Goal: Check status: Check status

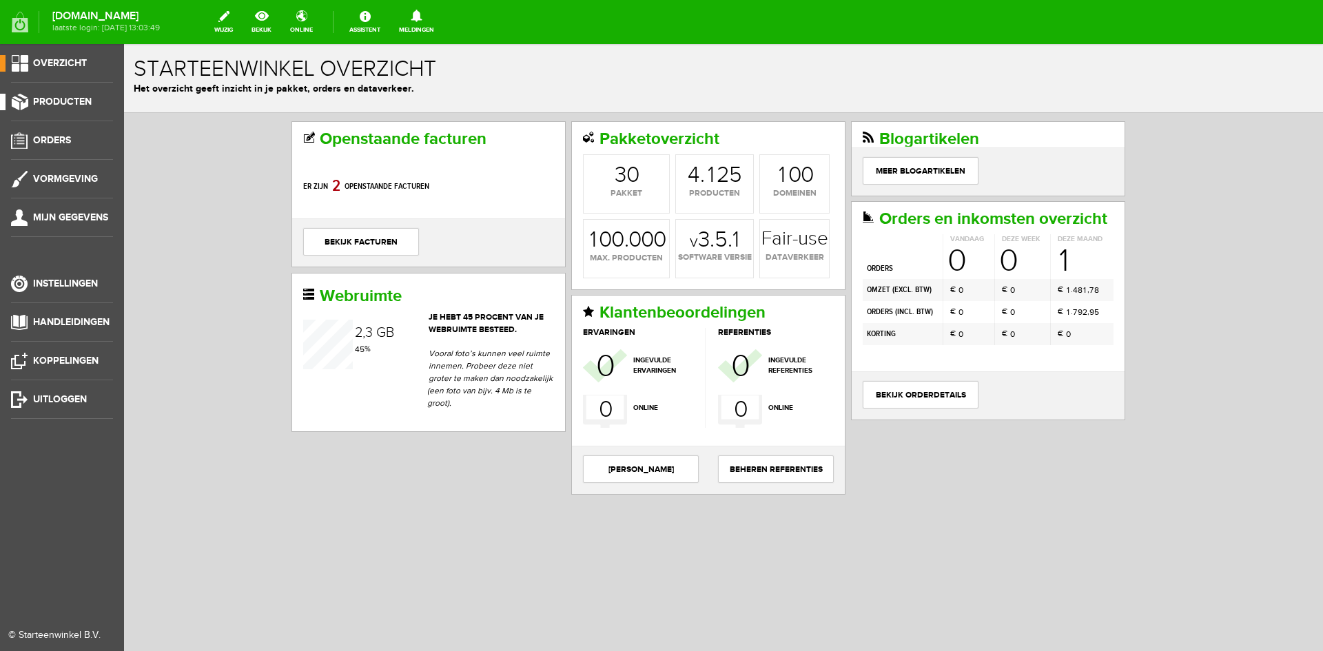
click at [61, 100] on span "Producten" at bounding box center [62, 102] width 59 height 12
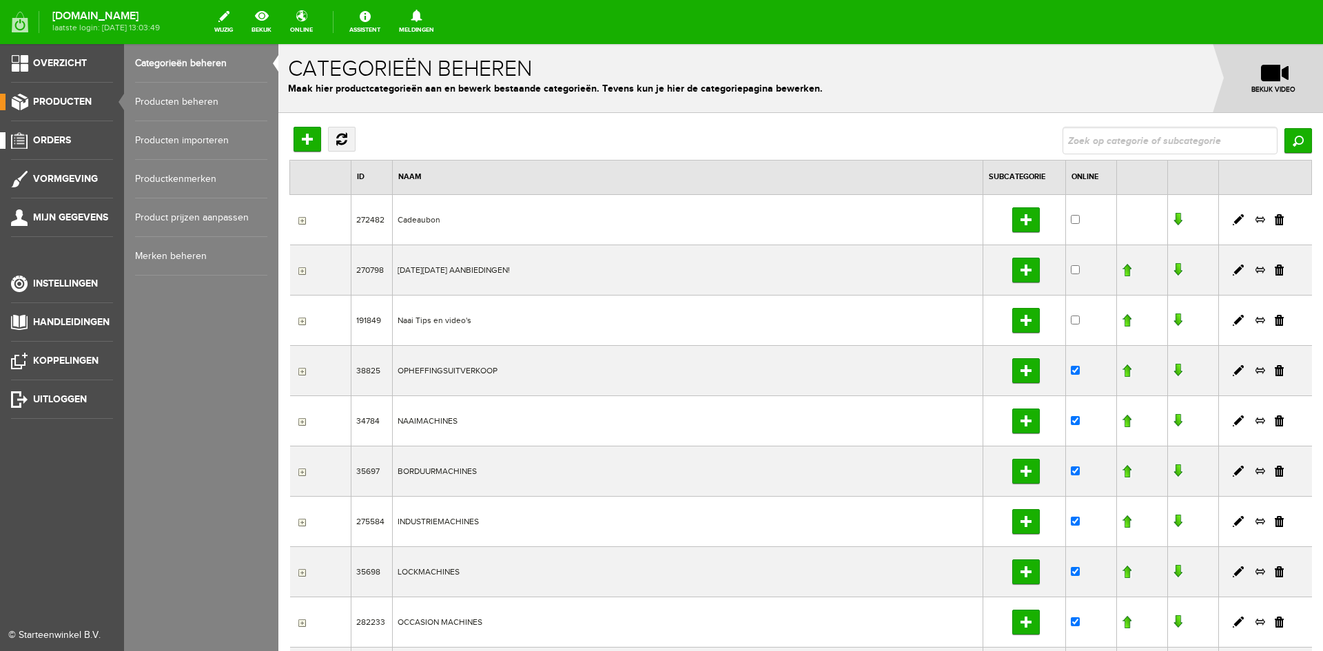
click at [59, 138] on span "Orders" at bounding box center [52, 140] width 38 height 12
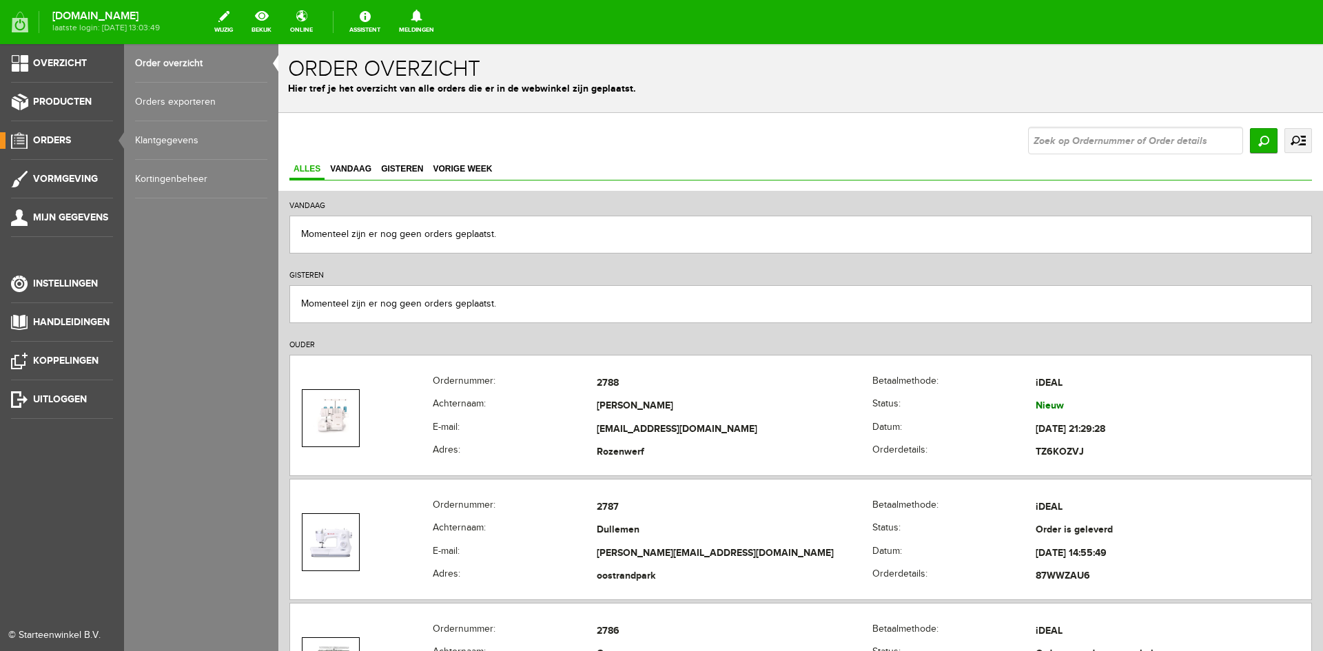
click at [152, 60] on link "Order overzicht" at bounding box center [201, 63] width 132 height 39
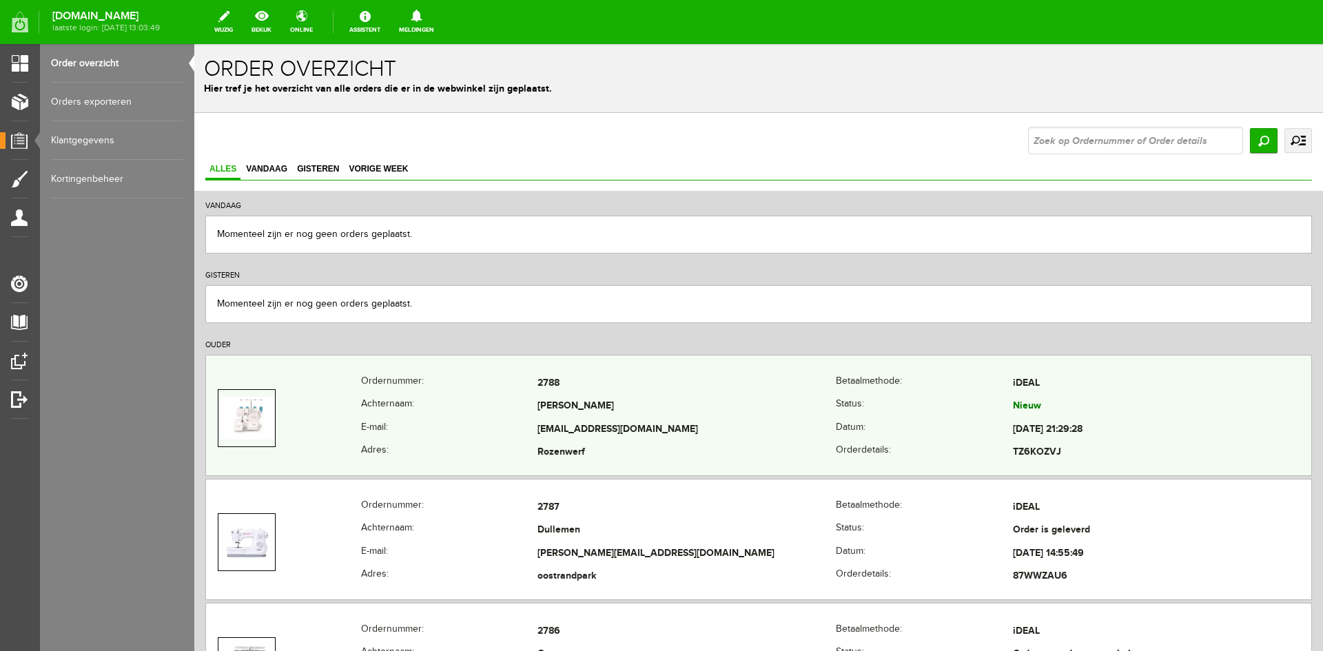
click at [660, 410] on td "[PERSON_NAME]" at bounding box center [687, 407] width 298 height 23
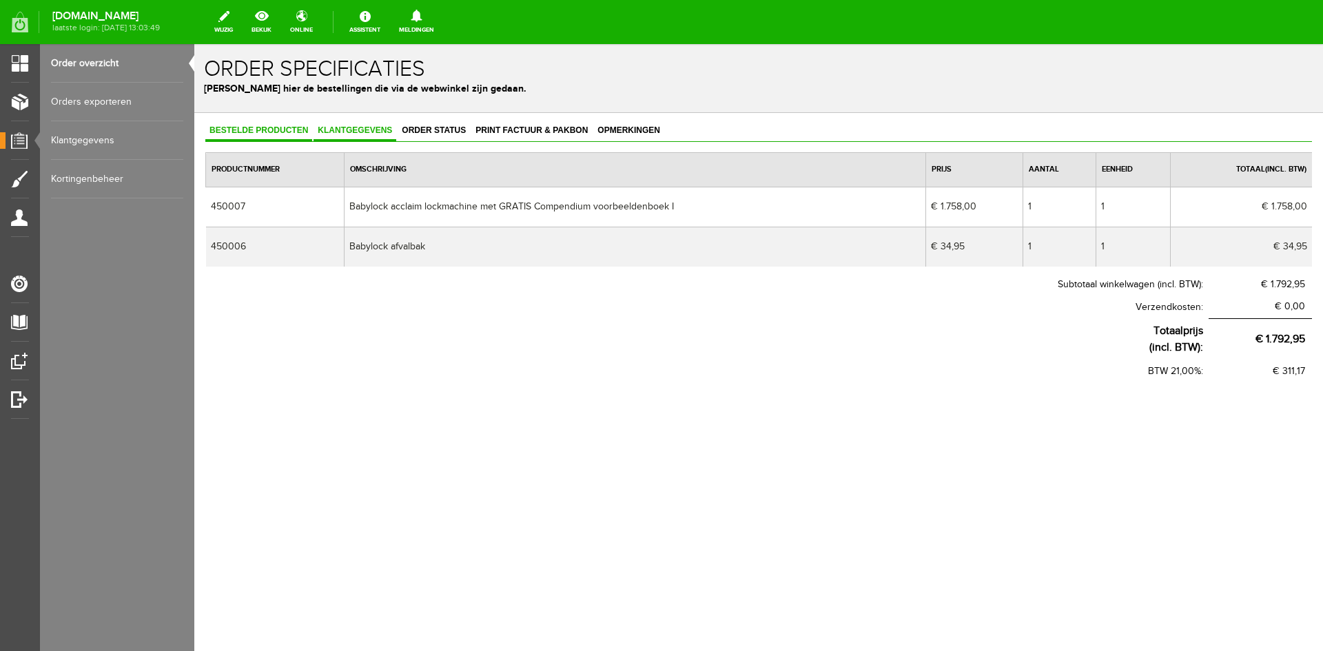
click at [339, 127] on span "Klantgegevens" at bounding box center [355, 130] width 83 height 10
